Goal: Navigation & Orientation: Find specific page/section

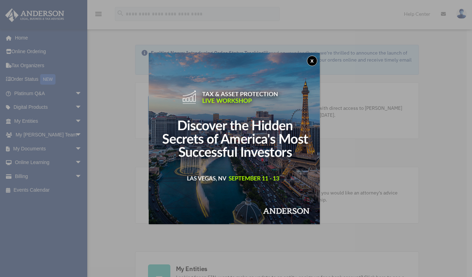
click at [312, 60] on button "x" at bounding box center [312, 61] width 10 height 10
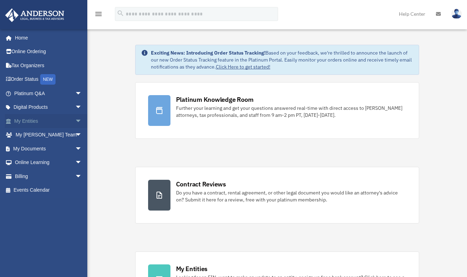
click at [75, 121] on span "arrow_drop_down" at bounding box center [82, 121] width 14 height 14
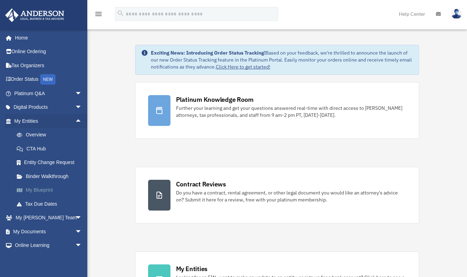
click at [42, 188] on link "My Blueprint" at bounding box center [51, 190] width 83 height 14
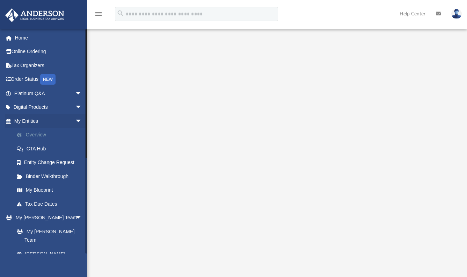
click at [30, 133] on link "Overview" at bounding box center [51, 135] width 83 height 14
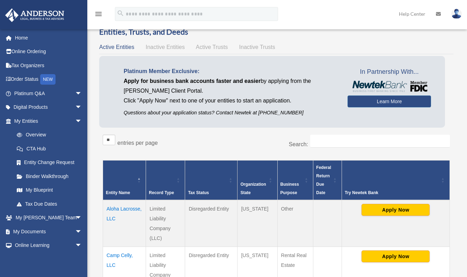
scroll to position [102, 0]
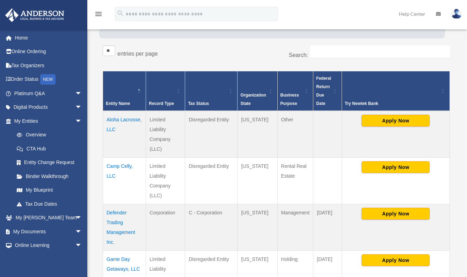
click at [122, 167] on td "Camp Celly, LLC" at bounding box center [124, 180] width 43 height 46
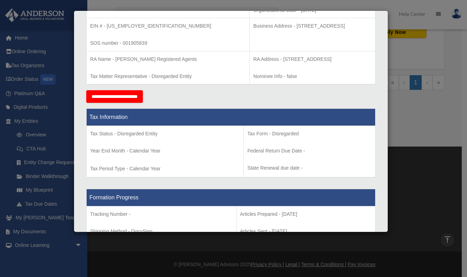
scroll to position [323, 0]
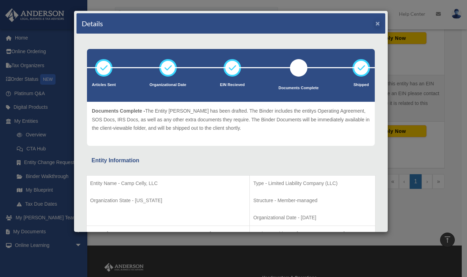
click at [375, 22] on button "×" at bounding box center [377, 23] width 5 height 7
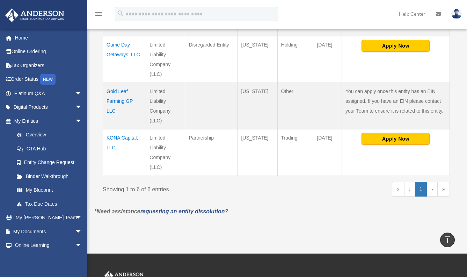
scroll to position [258, 0]
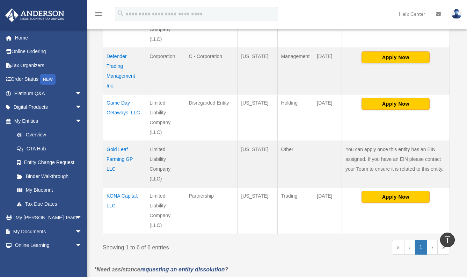
click at [121, 105] on td "Game Day Getaways, LLC" at bounding box center [124, 117] width 43 height 46
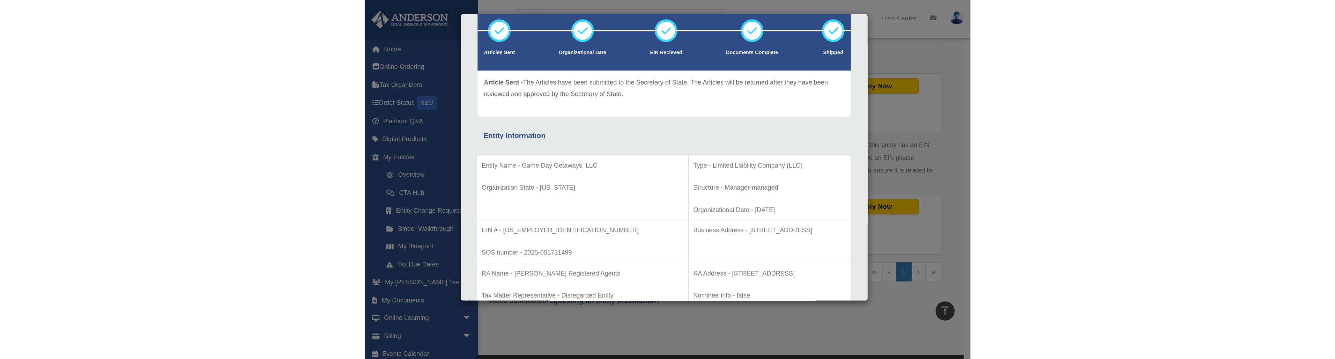
scroll to position [275, 0]
